Goal: Navigation & Orientation: Find specific page/section

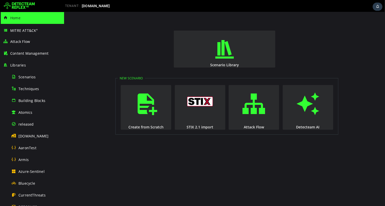
click at [24, 5] on img at bounding box center [19, 6] width 31 height 8
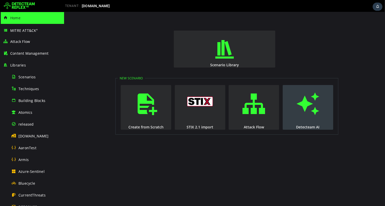
click at [305, 104] on span "button" at bounding box center [307, 103] width 5 height 35
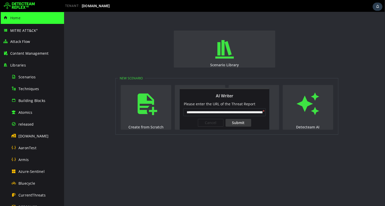
scroll to position [0, 63]
type input "**********"
click at [236, 122] on div "Submit" at bounding box center [239, 123] width 26 height 8
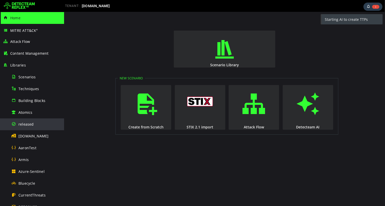
click at [28, 124] on span "released" at bounding box center [25, 124] width 15 height 5
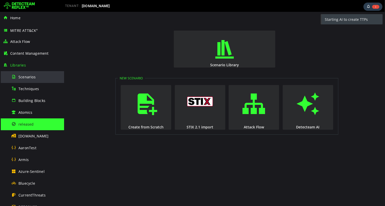
click at [30, 79] on span "Scenarios" at bounding box center [26, 76] width 17 height 5
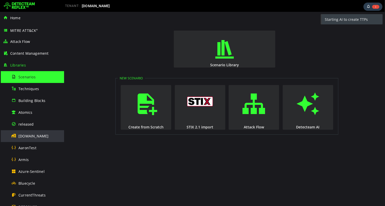
click at [28, 137] on span "[DOMAIN_NAME]" at bounding box center [33, 135] width 30 height 5
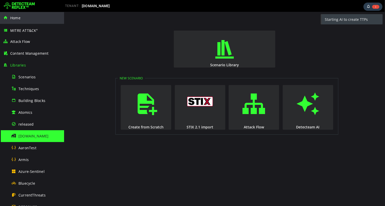
click at [13, 17] on span "Home" at bounding box center [15, 17] width 10 height 5
